Goal: Information Seeking & Learning: Learn about a topic

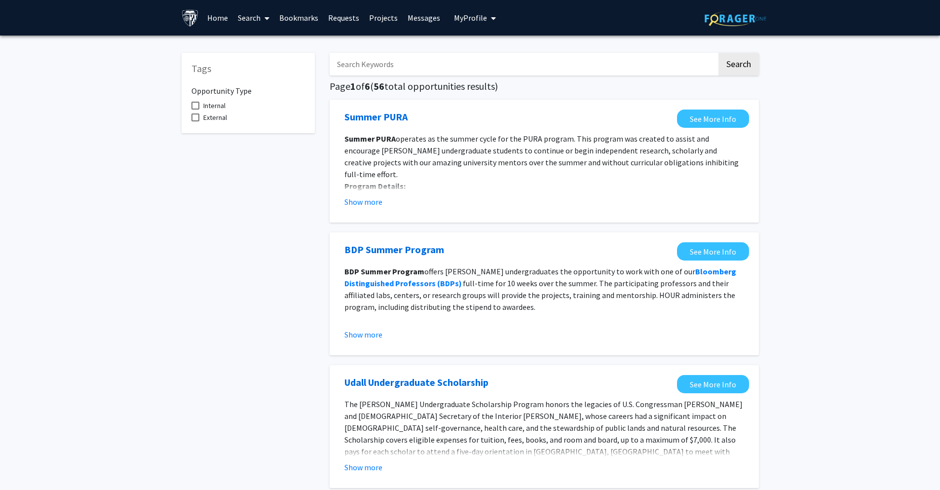
click at [493, 13] on button "My Profile" at bounding box center [475, 18] width 48 height 36
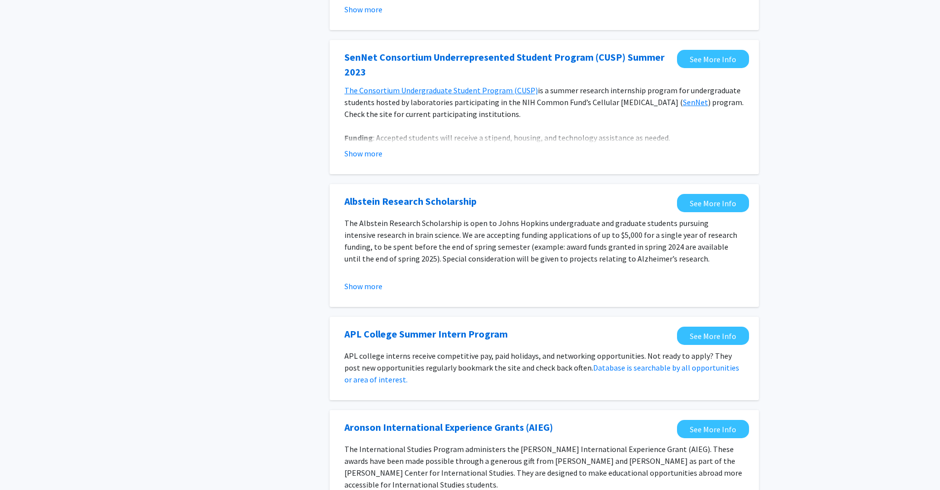
scroll to position [458, 0]
click at [359, 286] on button "Show more" at bounding box center [363, 286] width 38 height 12
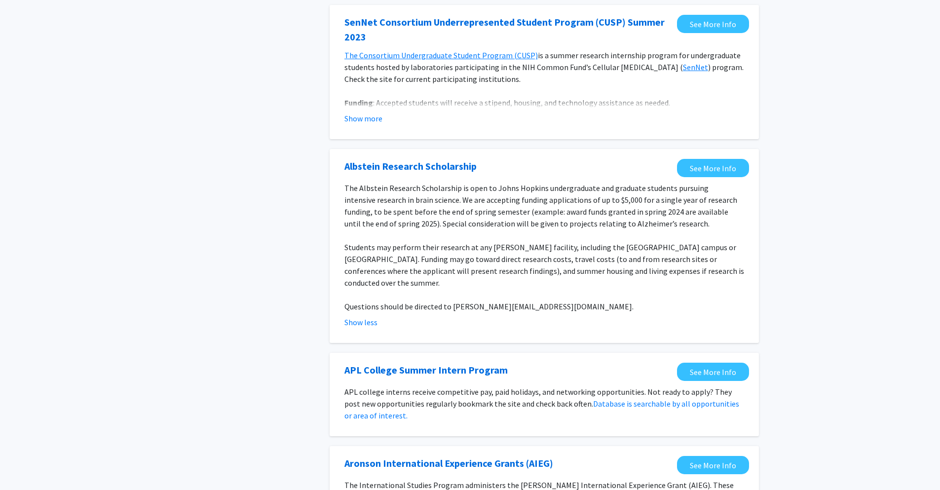
scroll to position [493, 0]
click at [695, 166] on link "See More Info" at bounding box center [713, 167] width 72 height 18
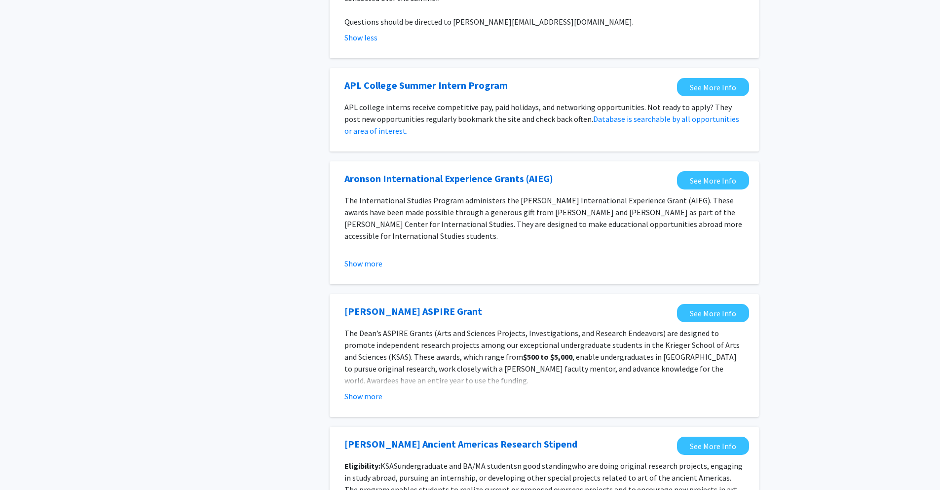
scroll to position [778, 0]
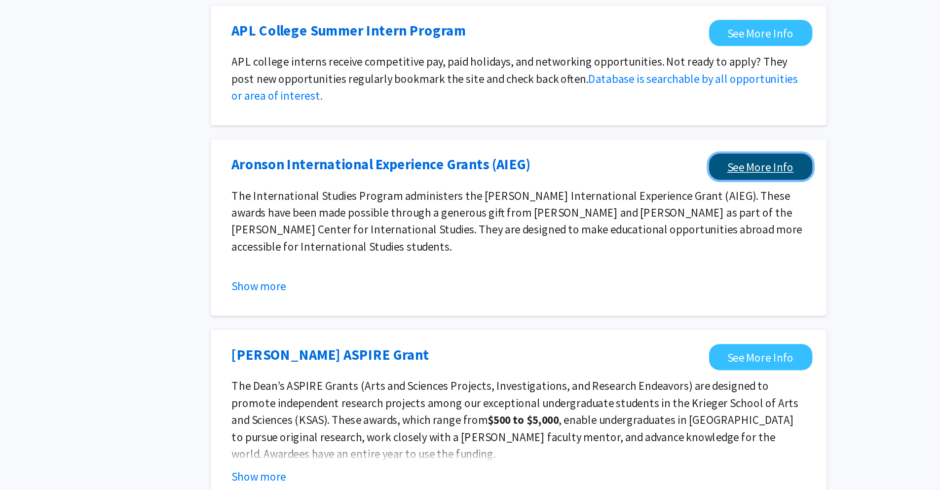
click at [691, 171] on link "See More Info" at bounding box center [713, 180] width 72 height 18
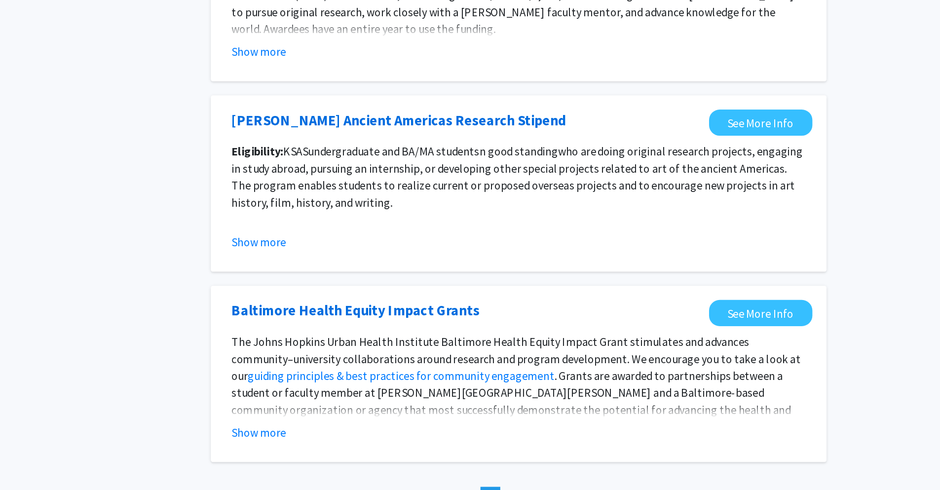
scroll to position [1023, 0]
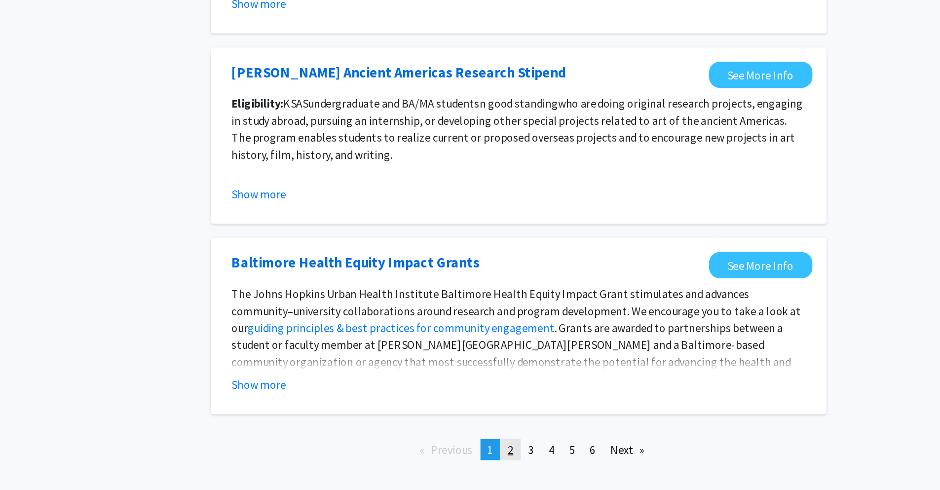
click at [538, 456] on span "2" at bounding box center [539, 461] width 4 height 10
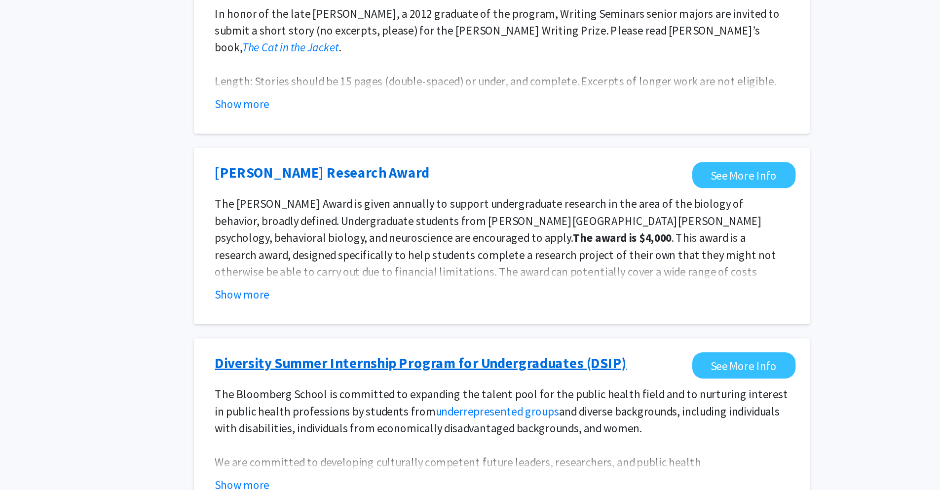
scroll to position [976, 0]
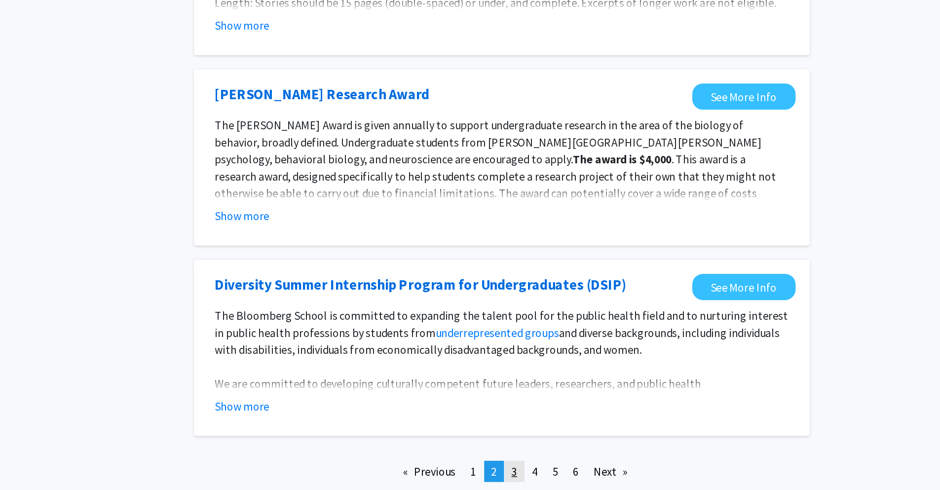
click at [553, 478] on span "3" at bounding box center [553, 477] width 4 height 10
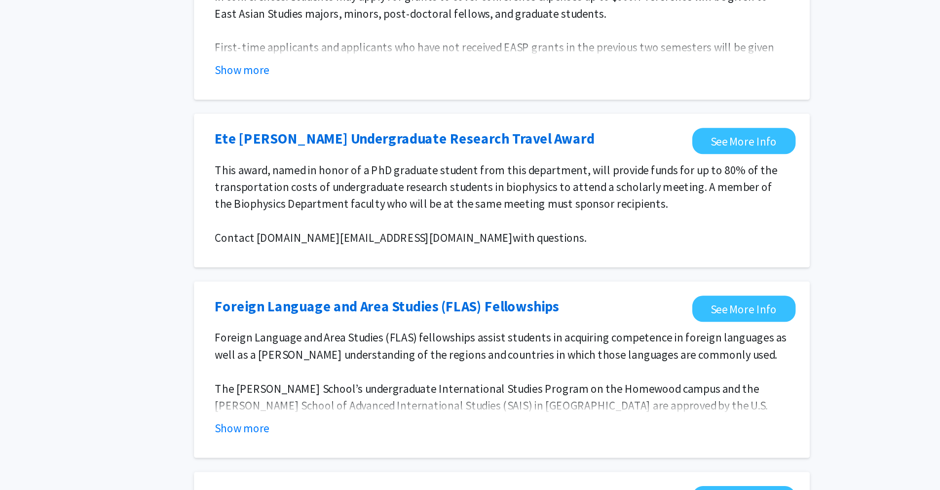
scroll to position [5, 0]
click at [480, 247] on link "Ete [PERSON_NAME] Undergraduate Research Travel Award" at bounding box center [476, 244] width 264 height 15
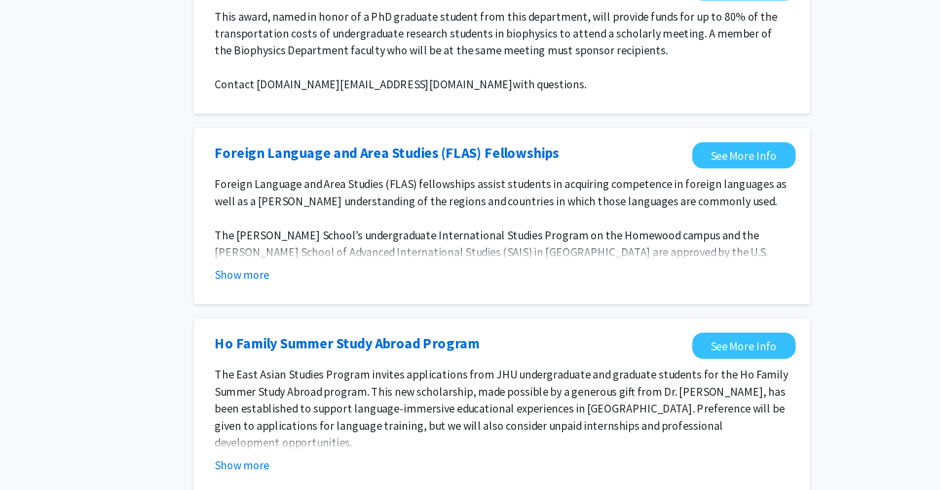
scroll to position [112, 0]
drag, startPoint x: 375, startPoint y: 341, endPoint x: 413, endPoint y: 367, distance: 46.1
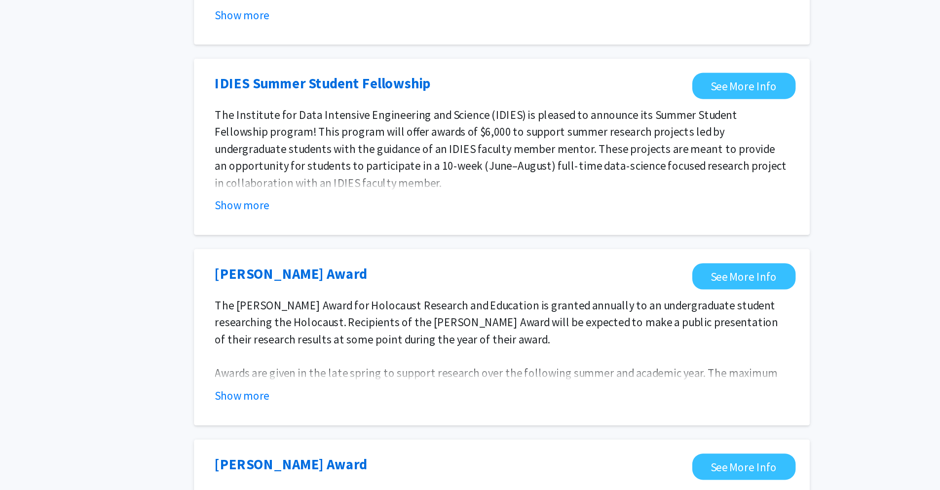
scroll to position [703, 0]
click at [369, 287] on fg-opportunity "IDIES Summer Student Fellowship See More Info The Institute for Data Intensive …" at bounding box center [543, 249] width 409 height 103
click at [373, 285] on button "Show more" at bounding box center [363, 291] width 38 height 12
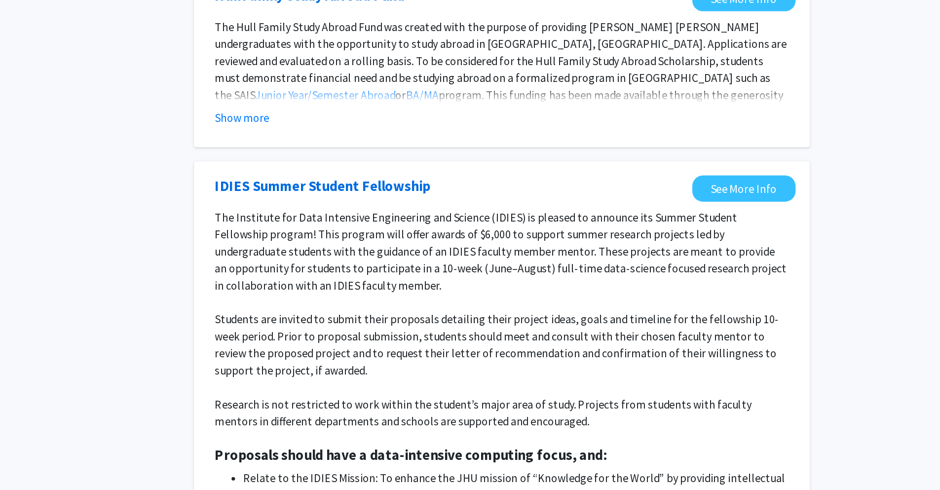
scroll to position [764, 0]
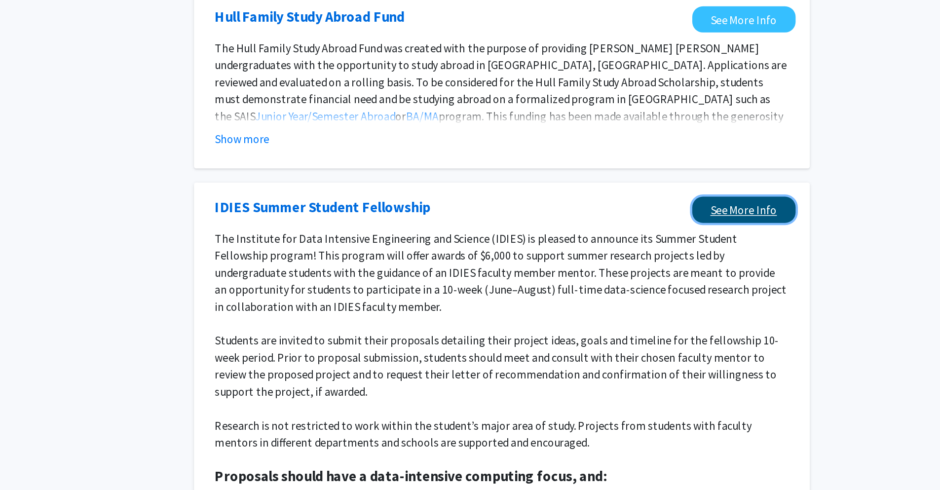
click at [730, 137] on link "See More Info" at bounding box center [713, 146] width 72 height 18
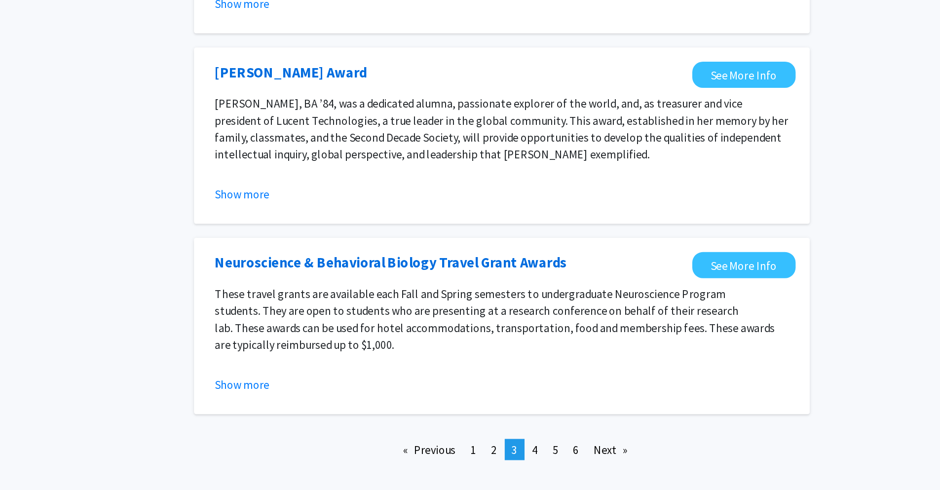
scroll to position [1274, 0]
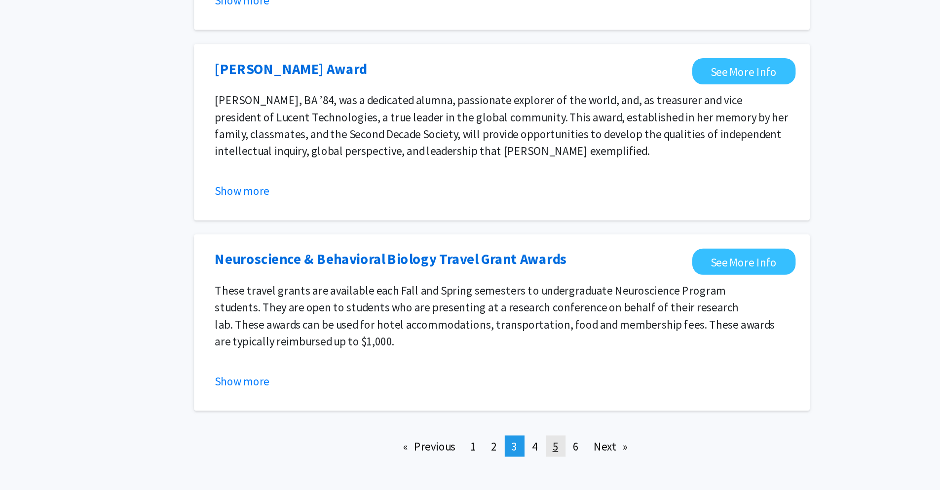
click at [575, 451] on link "page 5" at bounding box center [582, 458] width 14 height 15
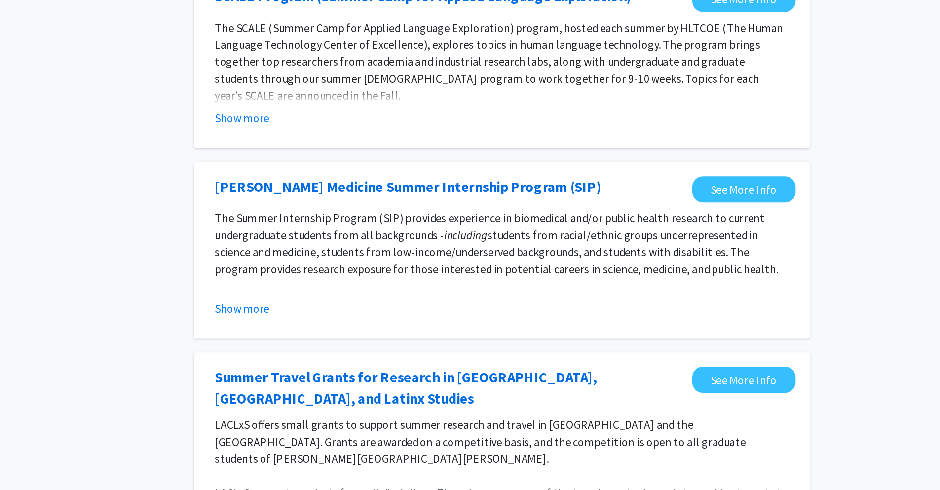
scroll to position [109, 0]
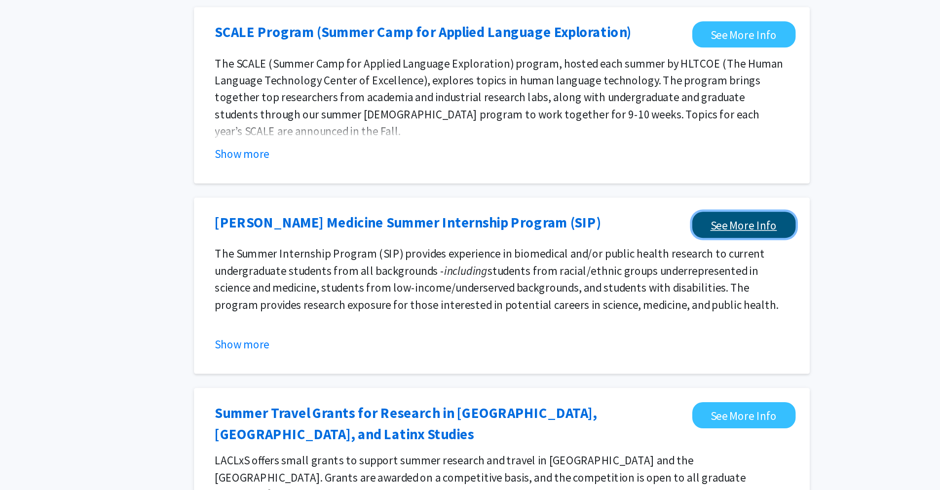
click at [712, 277] on link "See More Info" at bounding box center [713, 275] width 72 height 18
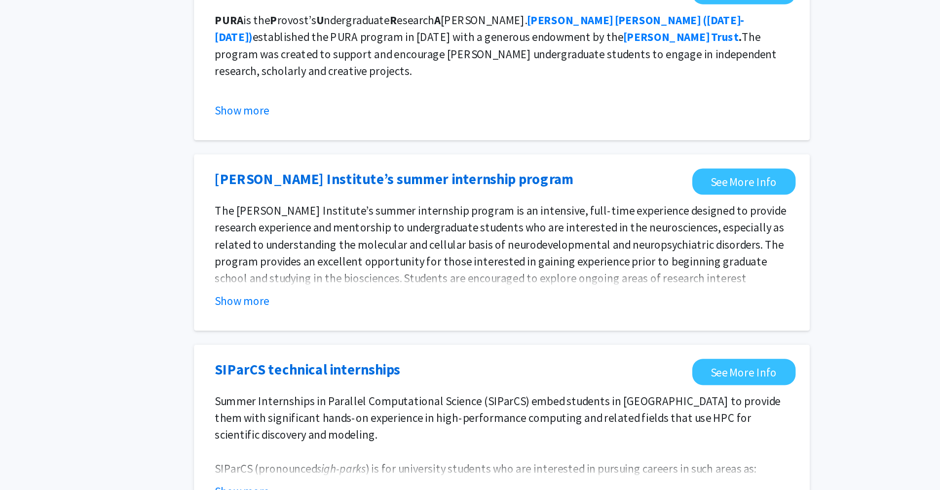
scroll to position [878, 0]
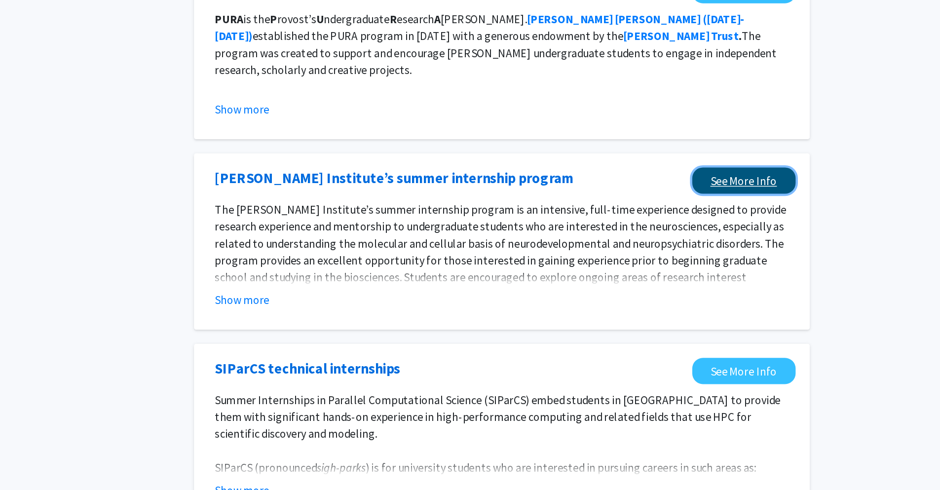
click at [703, 275] on link "See More Info" at bounding box center [713, 274] width 72 height 18
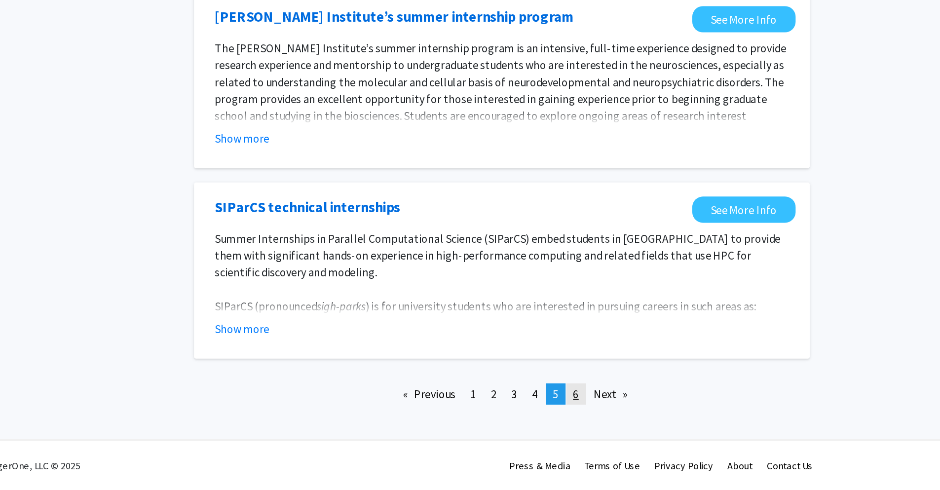
click at [594, 427] on span "6" at bounding box center [596, 423] width 4 height 10
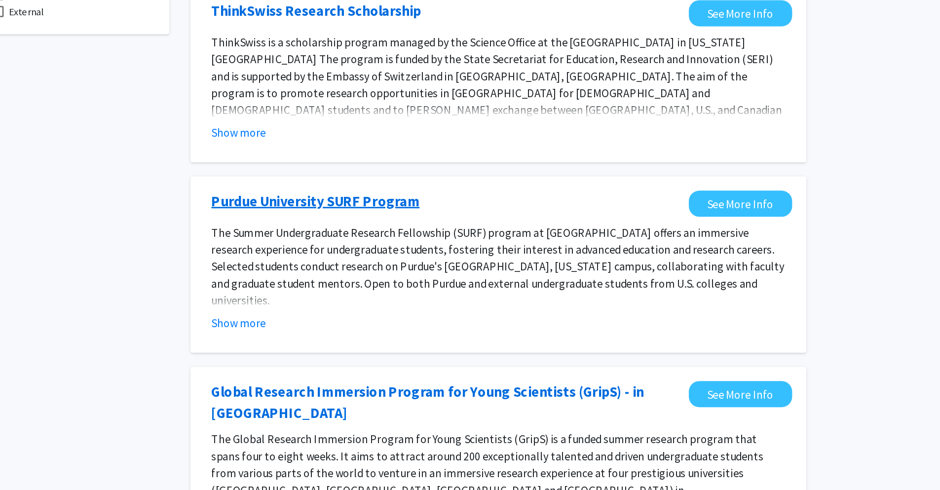
click at [471, 255] on link "Purdue University SURF Program" at bounding box center [416, 249] width 145 height 15
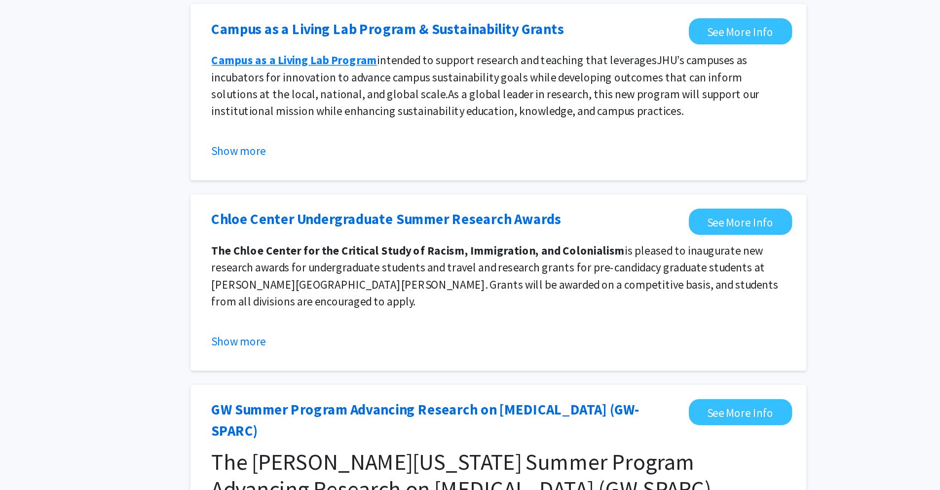
scroll to position [488, 0]
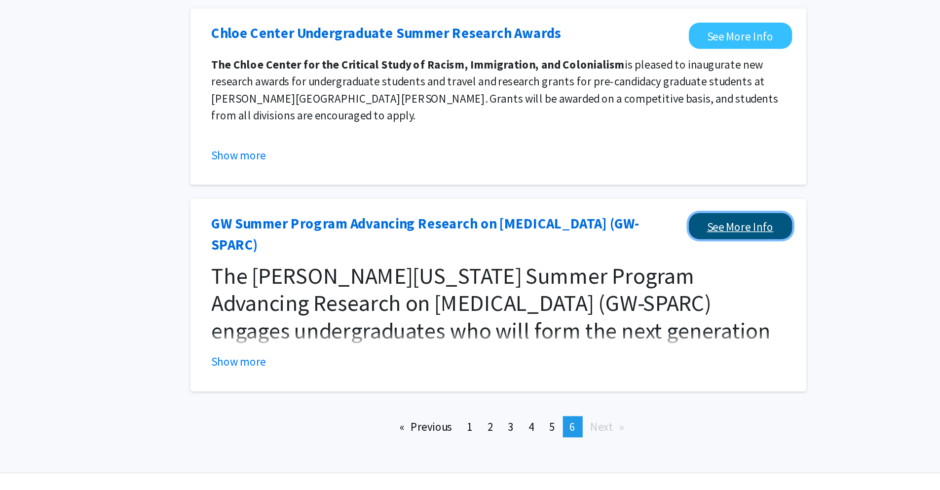
click at [712, 297] on link "See More Info" at bounding box center [713, 305] width 72 height 18
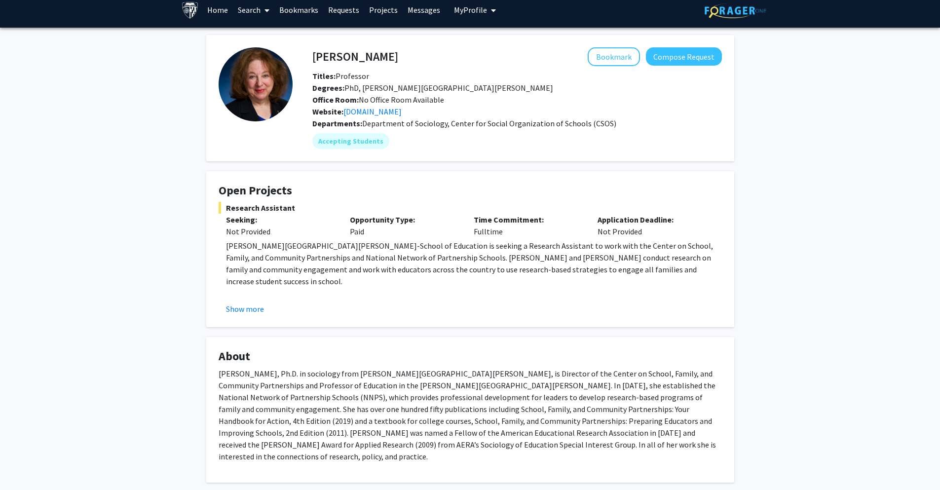
scroll to position [7, 0]
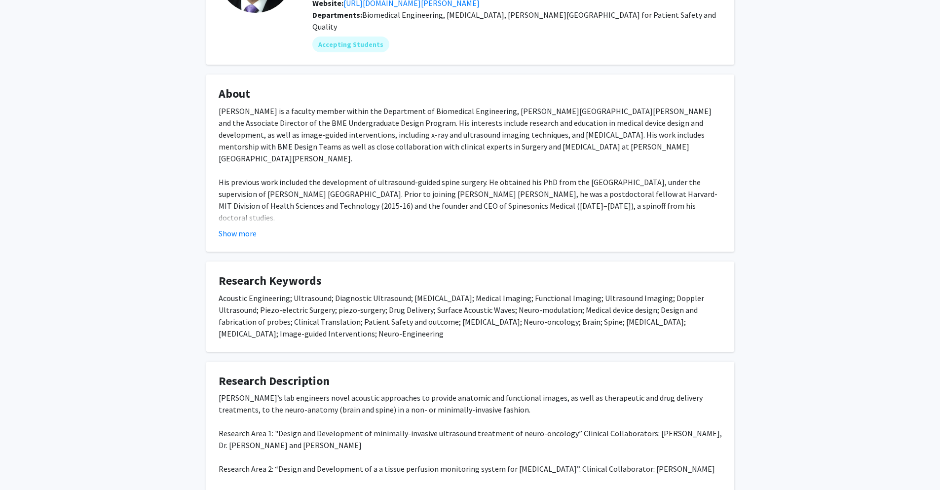
scroll to position [116, 0]
click at [247, 228] on button "Show more" at bounding box center [238, 234] width 38 height 12
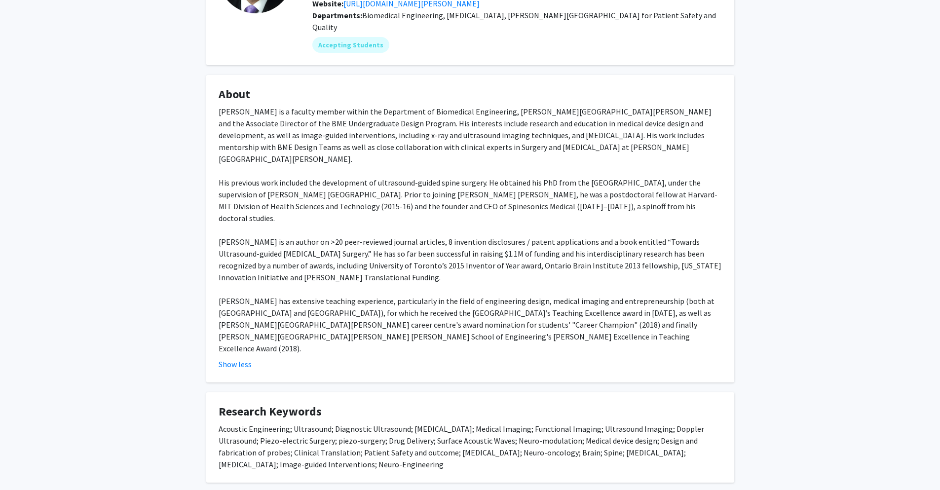
click at [308, 239] on div "[PERSON_NAME] is a faculty member within the Department of Biomedical Engineeri…" at bounding box center [470, 230] width 503 height 249
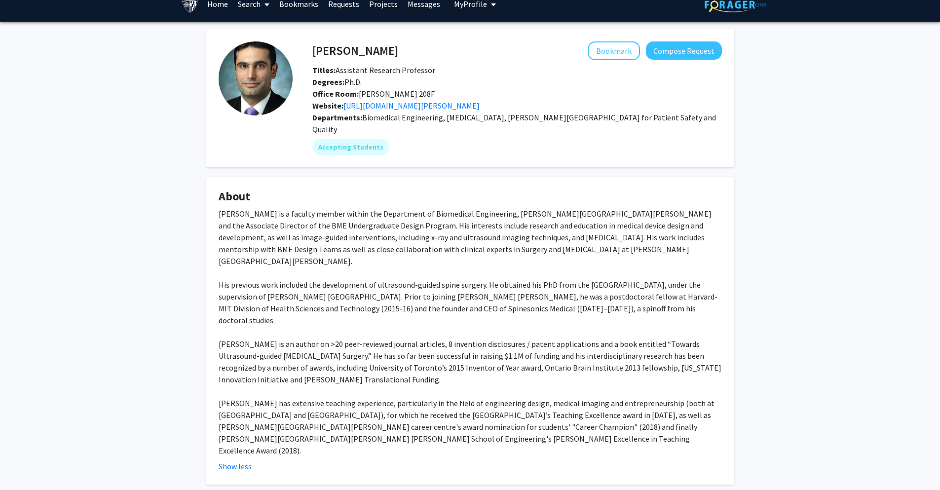
scroll to position [14, 0]
click at [354, 139] on mat-chip "Accepting Students" at bounding box center [350, 147] width 77 height 16
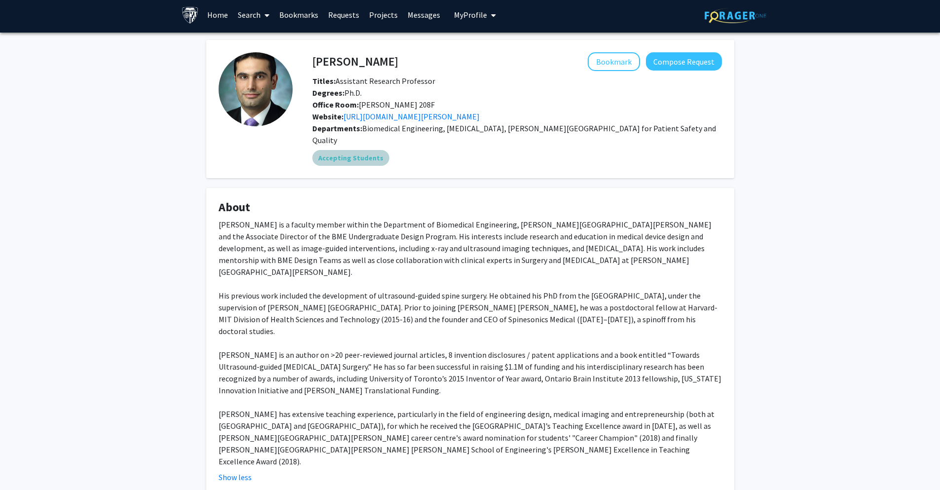
scroll to position [3, 0]
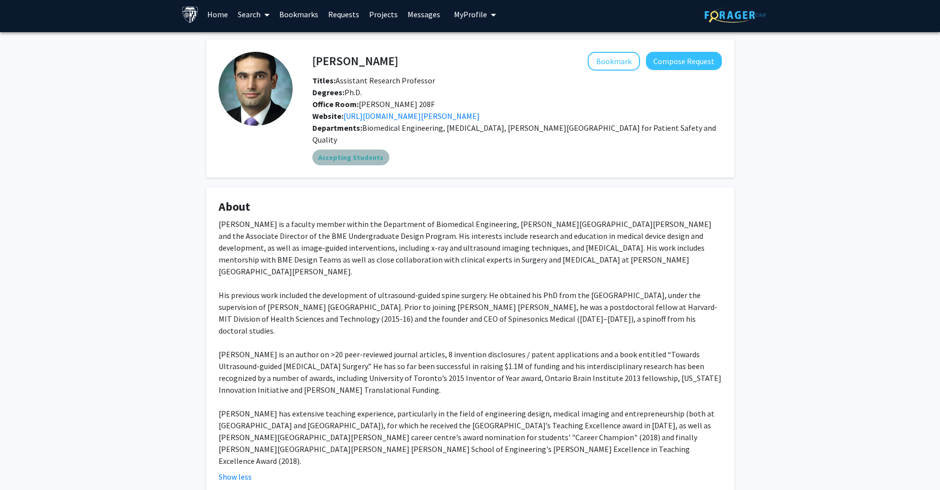
click at [359, 149] on mat-chip "Accepting Students" at bounding box center [350, 157] width 77 height 16
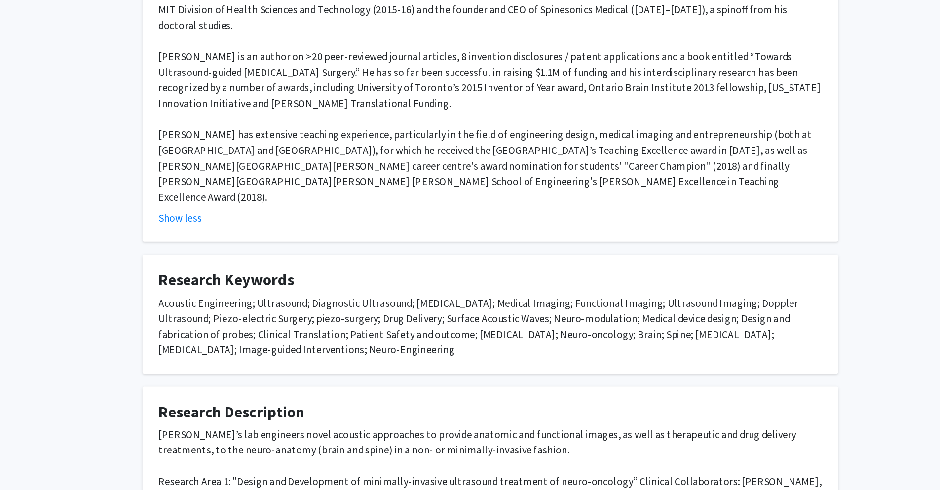
scroll to position [293, 0]
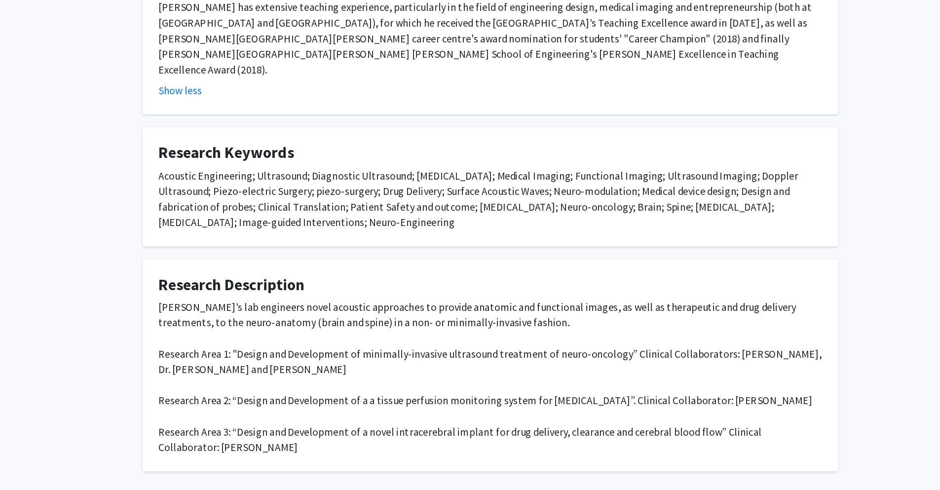
click at [351, 245] on div "Acoustic Engineering; Ultrasound; Diagnostic Ultrasound; [MEDICAL_DATA]; Medica…" at bounding box center [470, 268] width 503 height 47
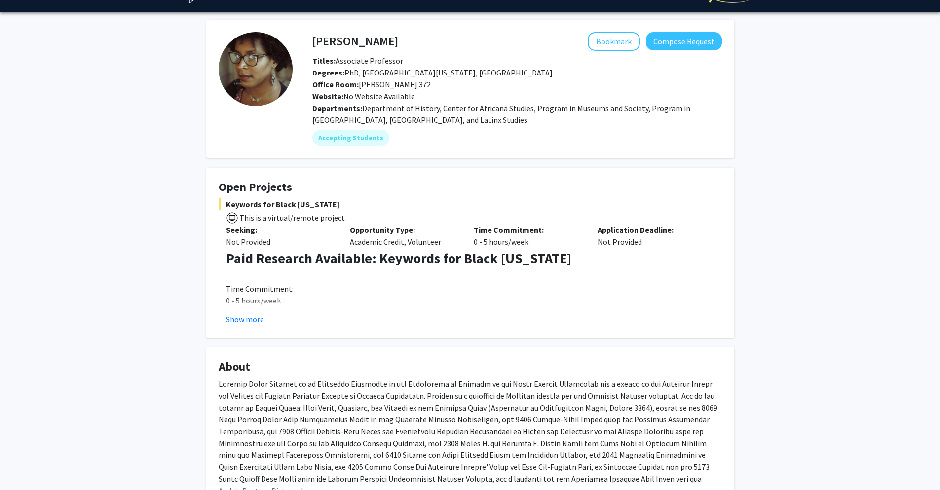
scroll to position [24, 0]
click at [258, 319] on button "Show more" at bounding box center [245, 319] width 38 height 12
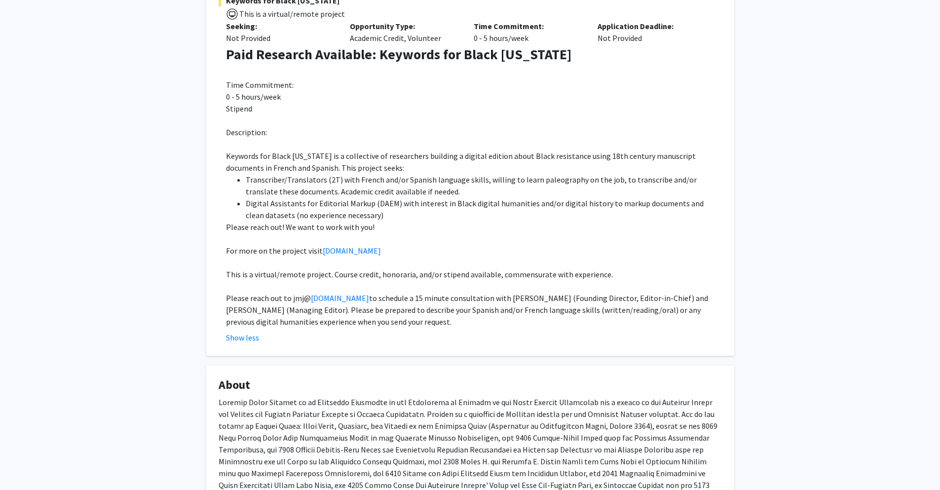
scroll to position [0, 0]
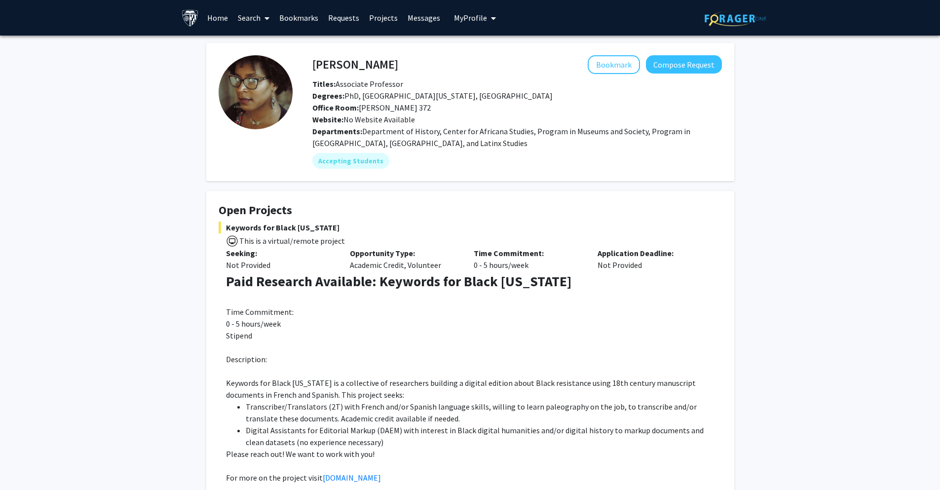
click at [261, 18] on span at bounding box center [264, 18] width 9 height 35
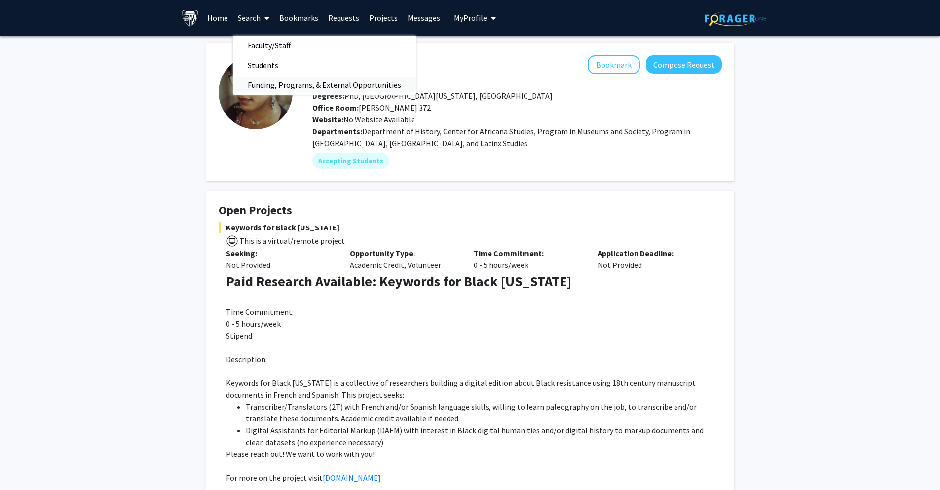
click at [270, 87] on span "Funding, Programs, & External Opportunities" at bounding box center [324, 85] width 183 height 20
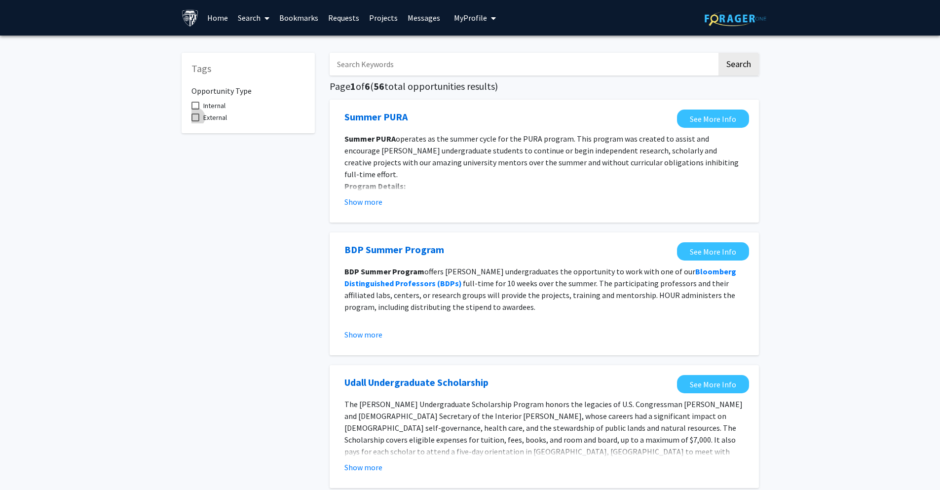
click at [198, 120] on span at bounding box center [195, 117] width 8 height 8
click at [195, 121] on input "External" at bounding box center [195, 121] width 0 height 0
checkbox input "true"
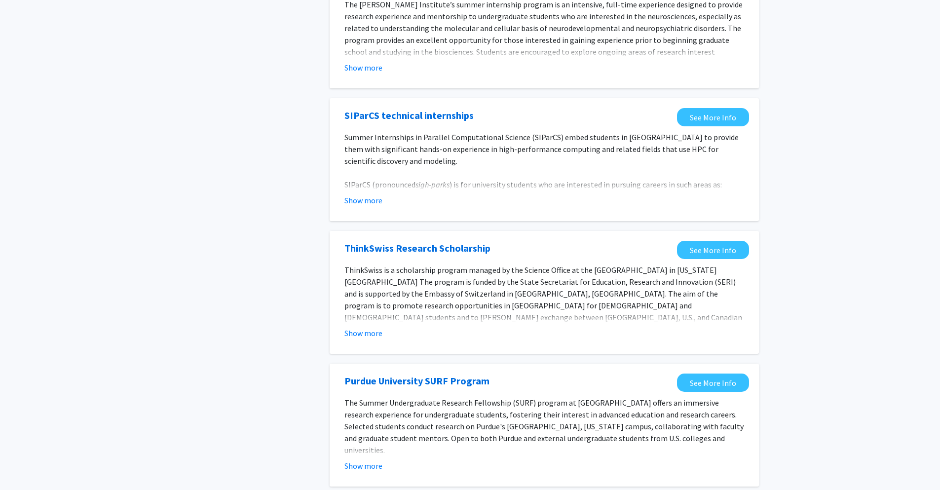
scroll to position [279, 0]
click at [357, 196] on button "Show more" at bounding box center [363, 200] width 38 height 12
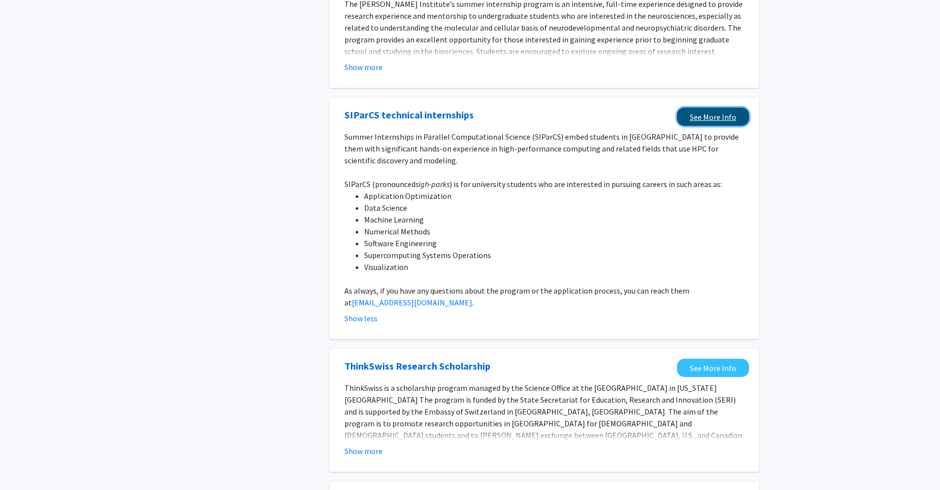
click at [701, 118] on link "See More Info" at bounding box center [713, 117] width 72 height 18
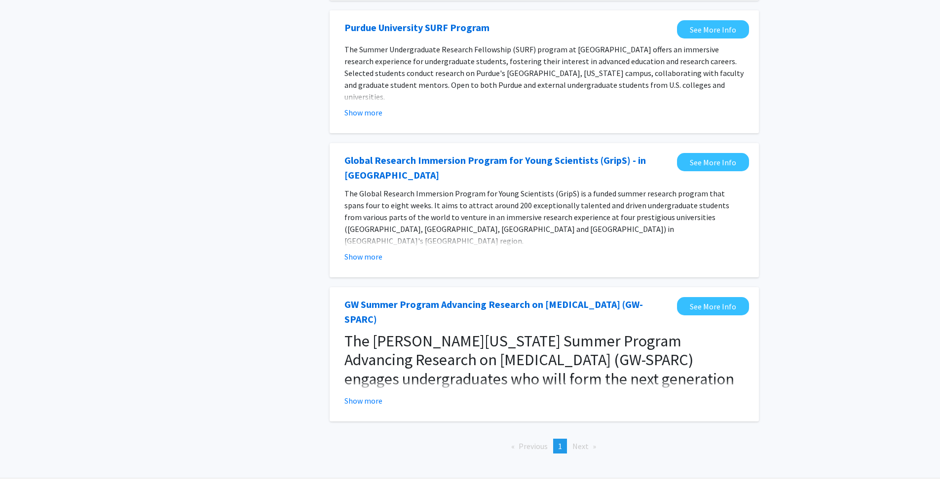
scroll to position [750, 0]
click at [697, 296] on link "See More Info" at bounding box center [713, 305] width 72 height 18
